Goal: Task Accomplishment & Management: Complete application form

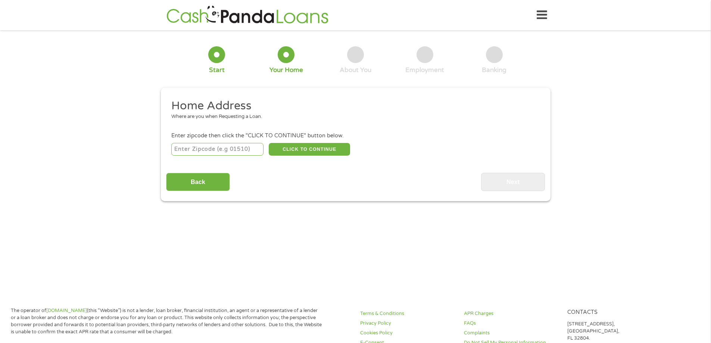
click at [207, 150] on input "number" at bounding box center [217, 149] width 92 height 13
type input "92868"
click at [310, 148] on button "CLICK TO CONTINUE" at bounding box center [309, 149] width 81 height 13
type input "92868"
type input "Orange"
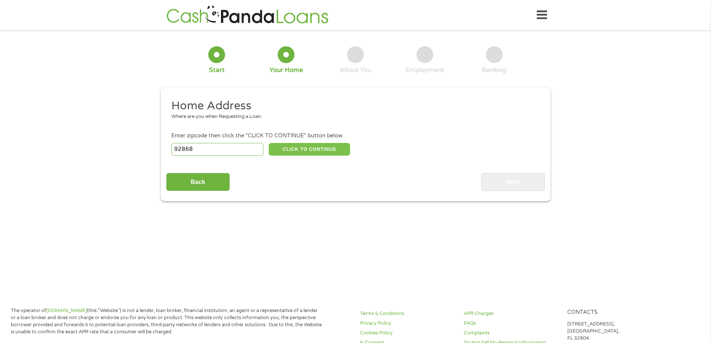
select select "[US_STATE]"
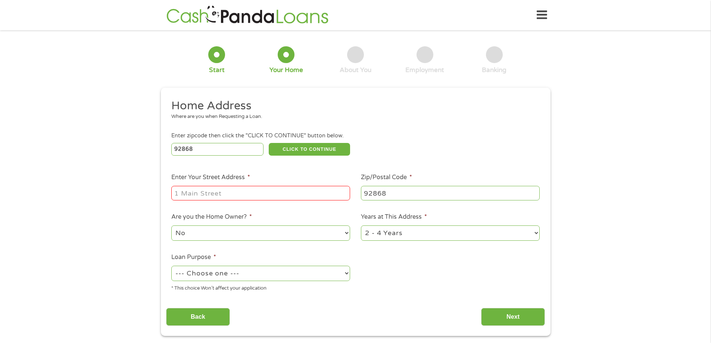
click at [251, 199] on input "Enter Your Street Address *" at bounding box center [260, 193] width 179 height 14
type input "[STREET_ADDRESS]"
click at [404, 226] on select "1 Year or less 1 - 2 Years 2 - 4 Years Over 4 Years" at bounding box center [450, 233] width 179 height 15
select select "60months"
click at [361, 226] on select "1 Year or less 1 - 2 Years 2 - 4 Years Over 4 Years" at bounding box center [450, 233] width 179 height 15
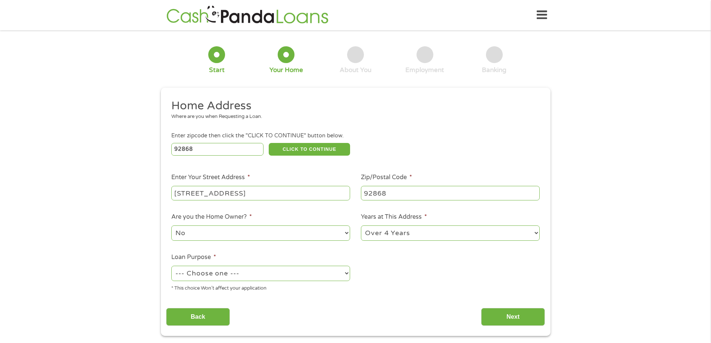
click at [267, 279] on select "--- Choose one --- Pay Bills Debt Consolidation Home Improvement Major Purchase…" at bounding box center [260, 273] width 179 height 15
select select "medicalexpenses"
click at [171, 266] on select "--- Choose one --- Pay Bills Debt Consolidation Home Improvement Major Purchase…" at bounding box center [260, 273] width 179 height 15
click at [533, 305] on div "Back Next" at bounding box center [355, 315] width 379 height 24
click at [515, 319] on input "Next" at bounding box center [513, 317] width 64 height 18
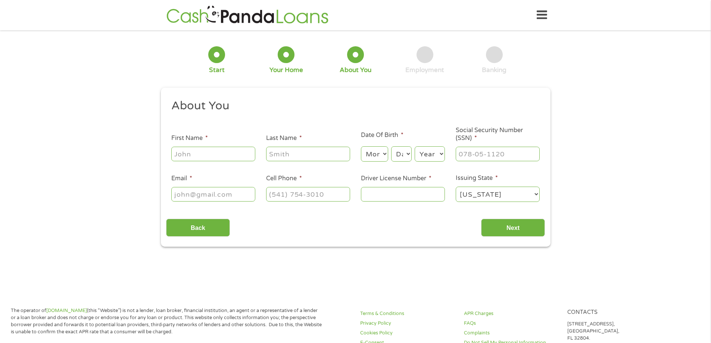
scroll to position [3, 3]
click at [216, 148] on input "First Name *" at bounding box center [213, 154] width 84 height 14
type input "[PERSON_NAME]"
type input "White"
select select "4"
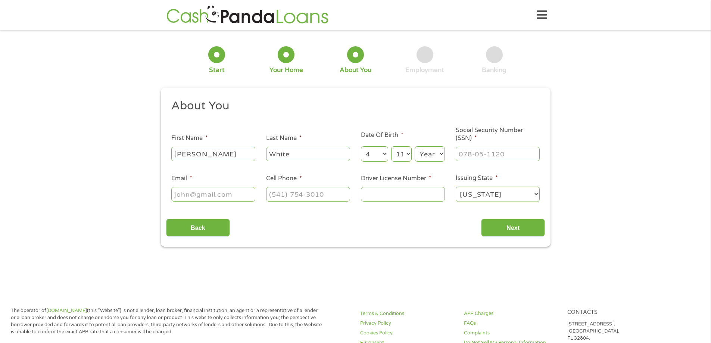
select select "12"
select select "1993"
type input "614-70-6863"
type input "[EMAIL_ADDRESS][DOMAIN_NAME]"
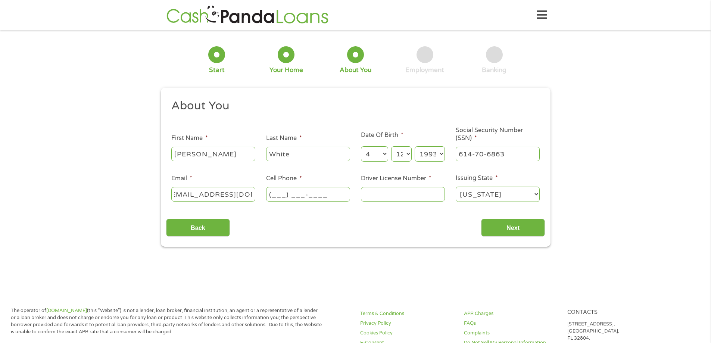
scroll to position [0, 0]
type input "[PHONE_NUMBER]"
type input "F2287491"
drag, startPoint x: 552, startPoint y: 236, endPoint x: 538, endPoint y: 229, distance: 15.5
click at [551, 236] on div "1 Start 2 Your Home 3 About You 4 Employment 5 Banking 6 This field is hidden w…" at bounding box center [355, 140] width 403 height 211
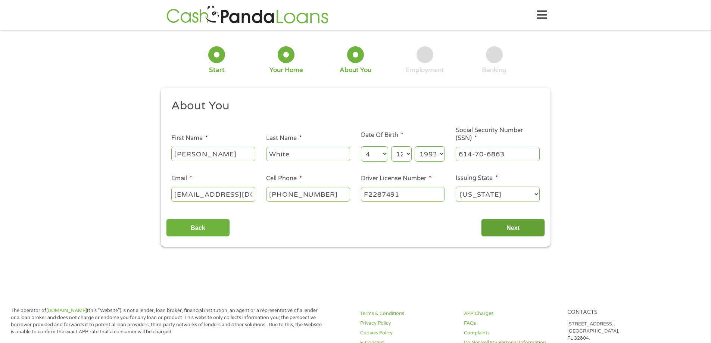
click at [512, 228] on input "Next" at bounding box center [513, 228] width 64 height 18
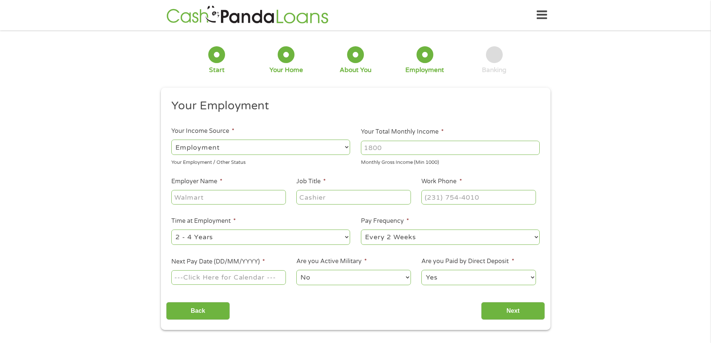
scroll to position [3, 3]
click at [227, 145] on select "--- Choose one --- Employment [DEMOGRAPHIC_DATA] Benefits" at bounding box center [260, 147] width 179 height 15
click at [417, 152] on input "Your Total Monthly Income *" at bounding box center [450, 148] width 179 height 14
type input "6800"
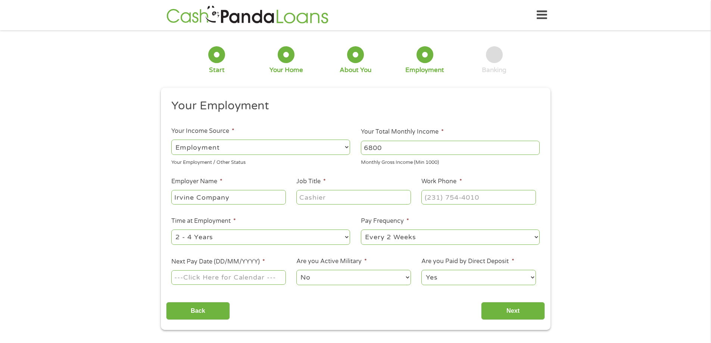
type input "Irvine Company"
type input "Project Manager"
type input "[PHONE_NUMBER]"
select select "60months"
select select "biweekly"
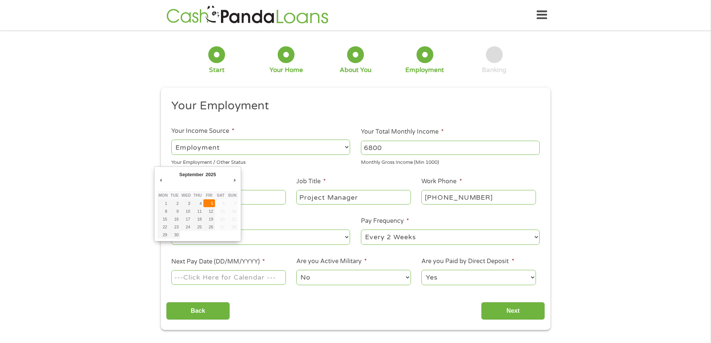
type input "[DATE]"
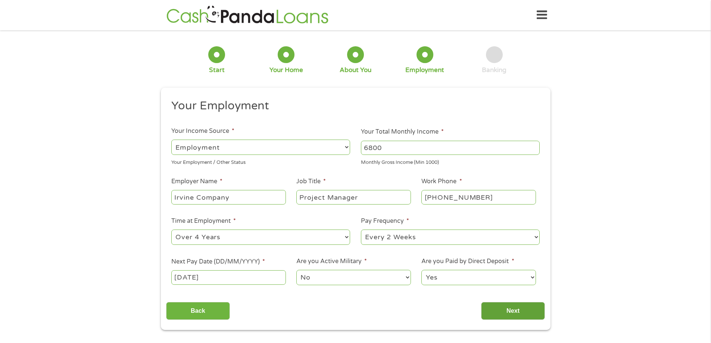
click at [502, 310] on input "Next" at bounding box center [513, 311] width 64 height 18
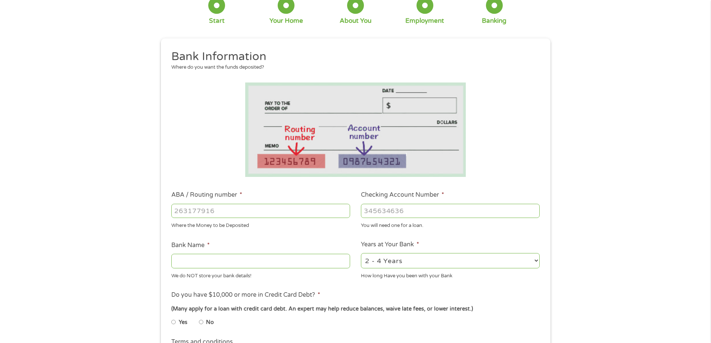
scroll to position [149, 0]
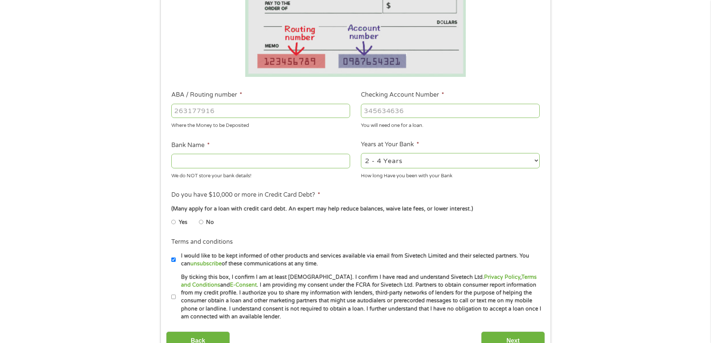
click at [202, 112] on input "ABA / Routing number *" at bounding box center [260, 111] width 179 height 14
drag, startPoint x: 178, startPoint y: 163, endPoint x: 193, endPoint y: 157, distance: 16.8
click at [179, 162] on input "Bank Name *" at bounding box center [260, 161] width 179 height 14
type input "Capital One"
click at [207, 224] on label "No" at bounding box center [210, 222] width 8 height 8
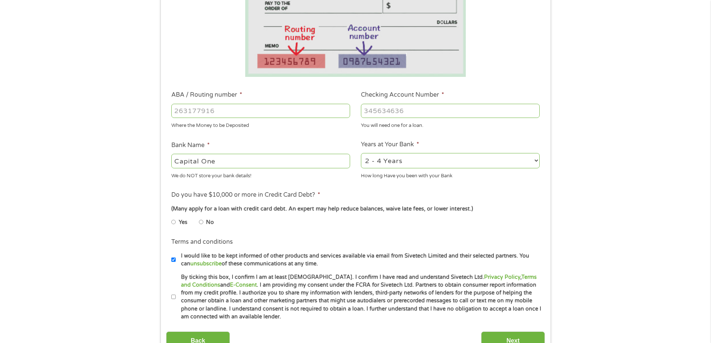
click at [204, 224] on input "No" at bounding box center [201, 222] width 4 height 12
radio input "true"
click at [203, 112] on input "ABA / Routing number *" at bounding box center [260, 111] width 179 height 14
type input "031176110"
type input "CAPITAL ONE NA"
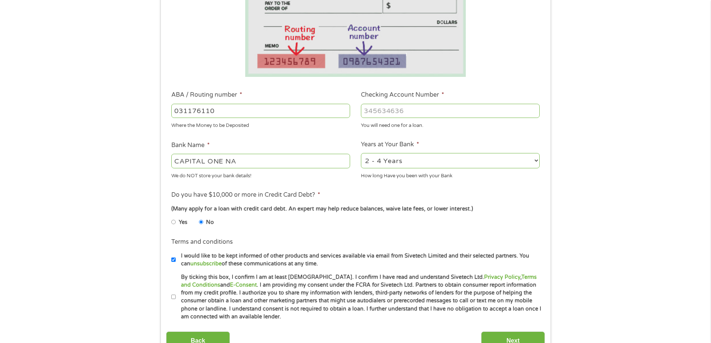
type input "031176110"
type input "36317207672"
click at [415, 162] on select "2 - 4 Years 6 - 12 Months 1 - 2 Years Over 4 Years" at bounding box center [450, 160] width 179 height 15
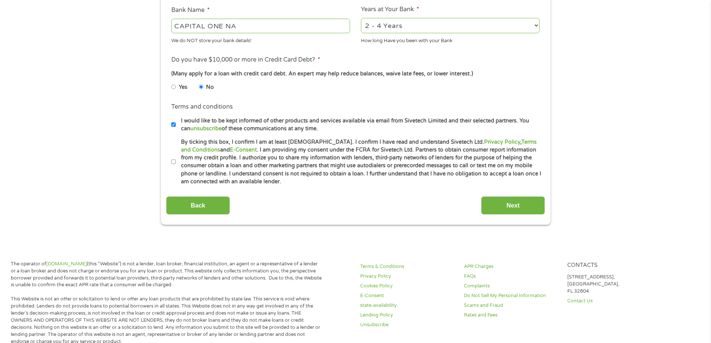
scroll to position [299, 0]
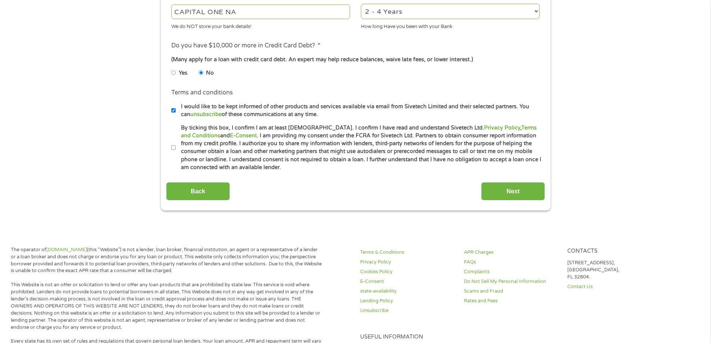
click at [171, 146] on input "By ticking this box, I confirm I am at least [DEMOGRAPHIC_DATA]. I confirm I ha…" at bounding box center [173, 148] width 4 height 12
checkbox input "true"
click at [541, 192] on input "Next" at bounding box center [513, 191] width 64 height 18
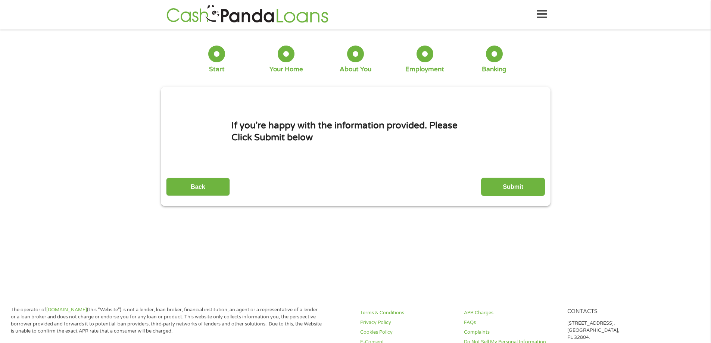
scroll to position [0, 0]
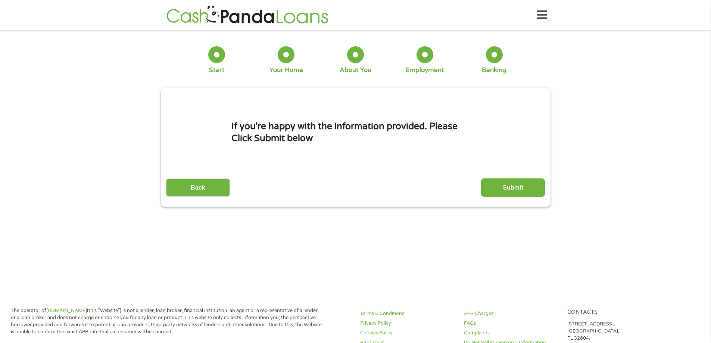
click at [532, 183] on input "Submit" at bounding box center [513, 188] width 64 height 18
